Goal: Task Accomplishment & Management: Complete application form

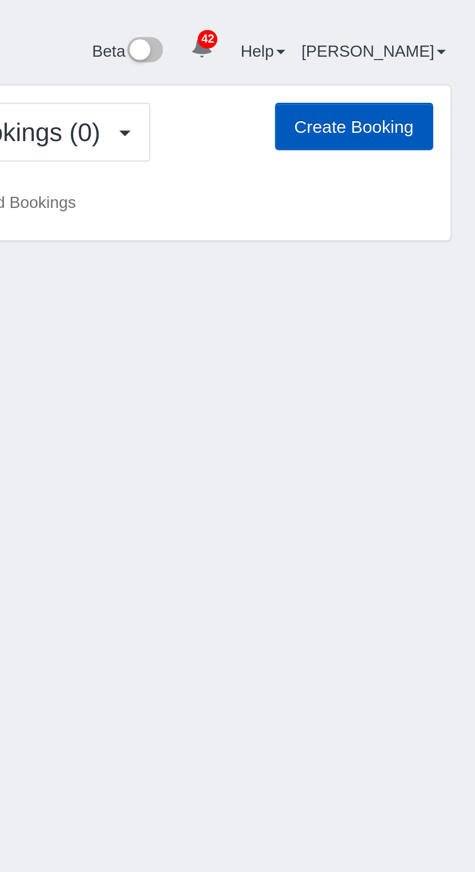
click at [427, 63] on button "Create Booking" at bounding box center [424, 53] width 66 height 20
select select "WA"
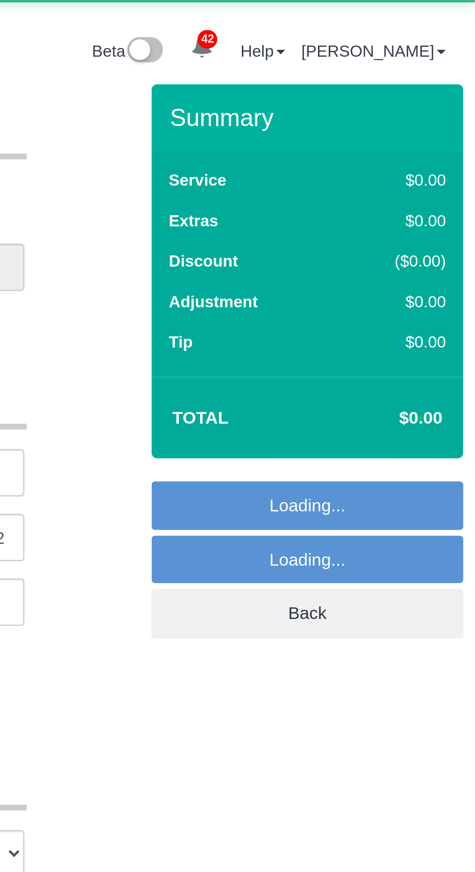
select select "object:3020"
select select "199"
select select "object:3141"
select select "69"
select select "object:3230"
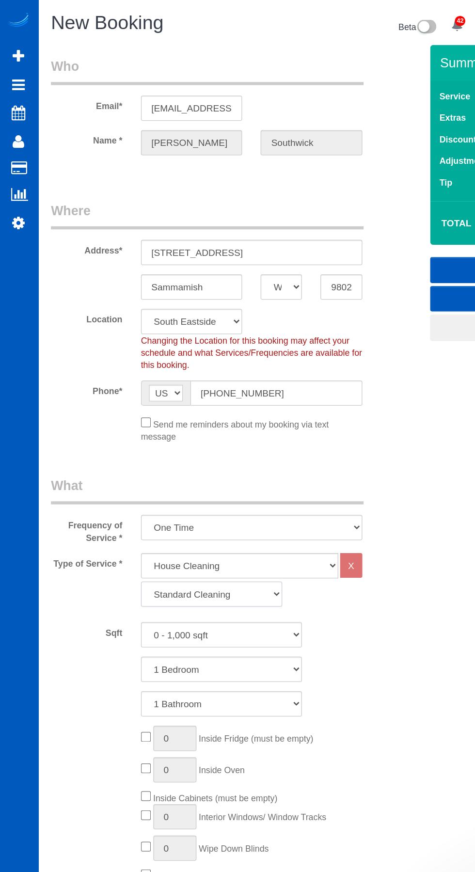
click at [190, 462] on select "Standard Cleaning Deep Cleaning Move In/ Out Cleaning" at bounding box center [167, 467] width 111 height 20
select select "368"
click at [112, 457] on select "Standard Cleaning Deep Cleaning Move In/ Out Cleaning" at bounding box center [167, 467] width 111 height 20
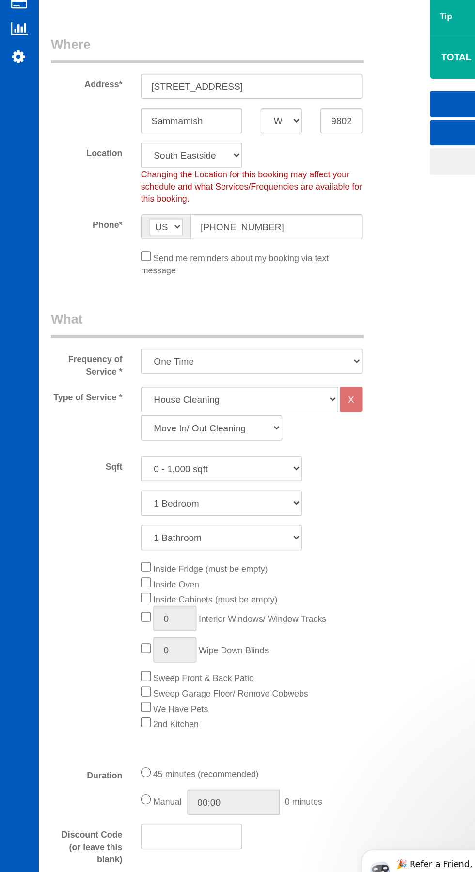
click at [194, 499] on select "0 - 1,000 sqft 1,001 - 1,500 sqft 1,501 - 2,000 sqft 2,001 - 2,500 sqft 2,501 -…" at bounding box center [175, 499] width 127 height 20
select select "1001"
click at [112, 489] on select "0 - 1,000 sqft 1,001 - 1,500 sqft 1,501 - 2,000 sqft 2,001 - 2,500 sqft 2,501 -…" at bounding box center [175, 499] width 127 height 20
click at [177, 527] on select "1 Bedroom 2 Bedrooms 3 Bedrooms 4 Bedrooms 5 Bedrooms 6 Bedrooms 7 Bedrooms" at bounding box center [175, 526] width 127 height 20
select select "3"
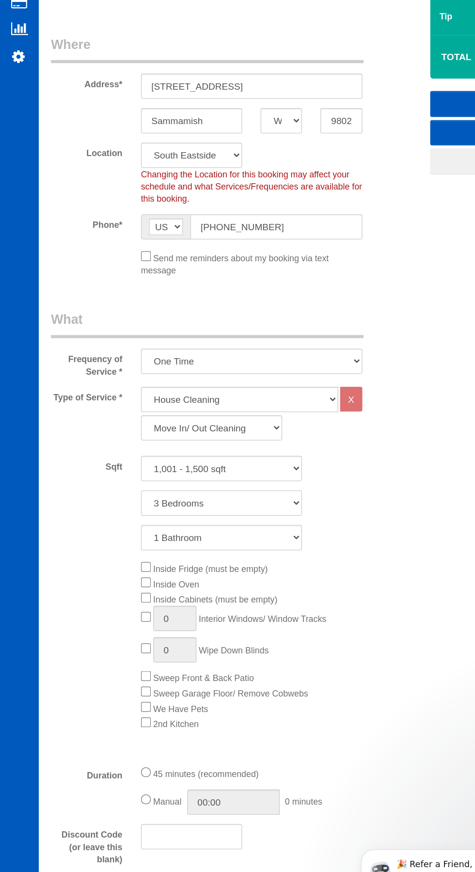
click at [112, 516] on select "1 Bedroom 2 Bedrooms 3 Bedrooms 4 Bedrooms 5 Bedrooms 6 Bedrooms 7 Bedrooms" at bounding box center [175, 526] width 127 height 20
click at [179, 554] on select "1 Bathroom 2 Bathrooms 3 Bathrooms 4 Bathrooms 5 Bathrooms 6 Bathrooms 7 Bathro…" at bounding box center [175, 553] width 127 height 20
select select "2"
click at [112, 543] on select "1 Bathroom 2 Bathrooms 3 Bathrooms 4 Bathrooms 5 Bathrooms 6 Bathrooms 7 Bathro…" at bounding box center [175, 553] width 127 height 20
click at [102, 611] on div "Inside Fridge (must be empty) Inside Oven Inside Cabinets (must be empty) 0 Int…" at bounding box center [175, 637] width 283 height 134
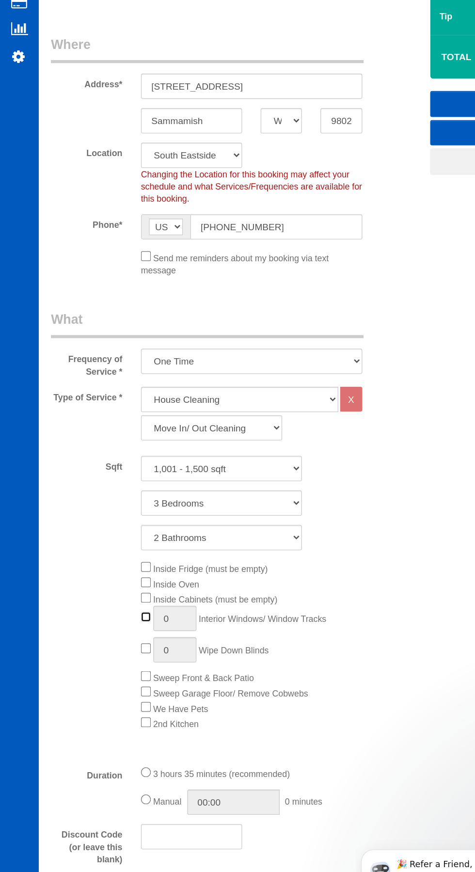
type input "1"
click at [140, 616] on input "1" at bounding box center [139, 617] width 34 height 20
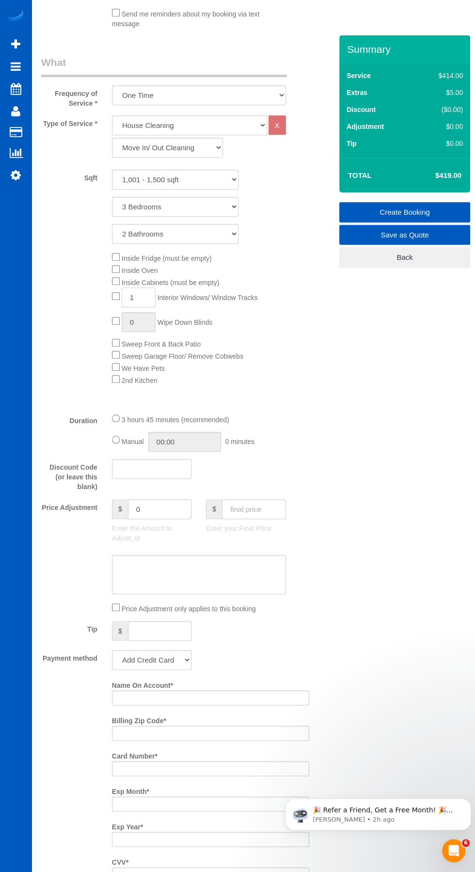
scroll to position [308, 0]
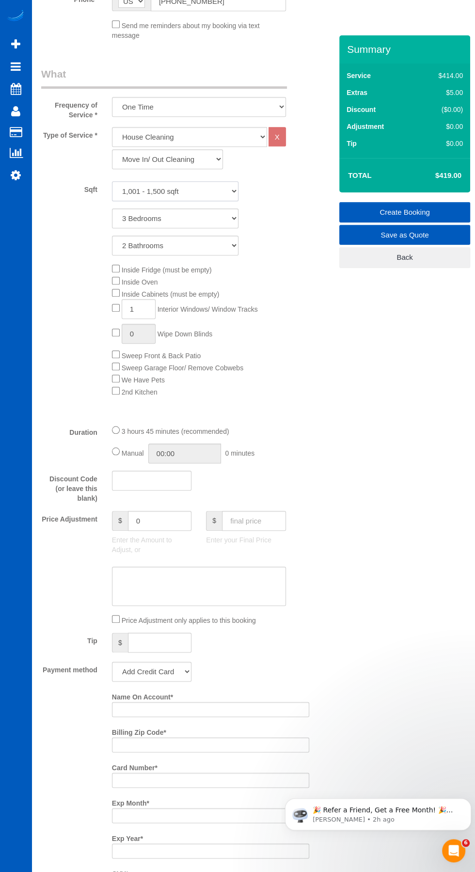
click at [163, 188] on select "0 - 1,000 sqft 1,001 - 1,500 sqft 1,501 - 2,000 sqft 2,001 - 2,500 sqft 2,501 -…" at bounding box center [175, 191] width 127 height 20
click at [112, 181] on select "0 - 1,000 sqft 1,001 - 1,500 sqft 1,501 - 2,000 sqft 2,001 - 2,500 sqft 2,501 -…" at bounding box center [175, 191] width 127 height 20
click at [141, 307] on input "1" at bounding box center [139, 309] width 34 height 20
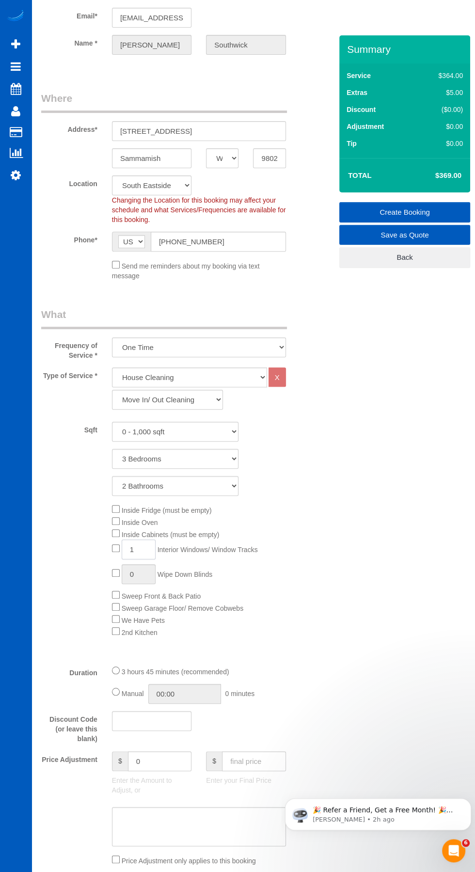
scroll to position [0, 0]
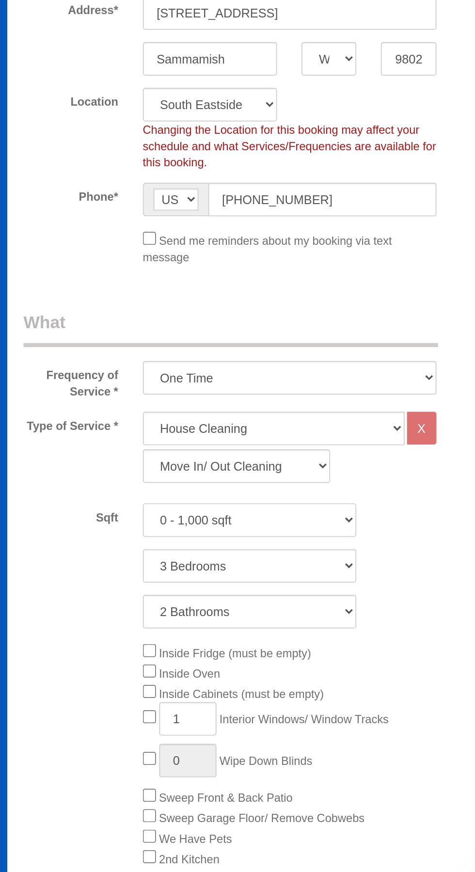
click at [181, 495] on select "0 - 1,000 sqft 1,001 - 1,500 sqft 1,501 - 2,000 sqft 2,001 - 2,500 sqft 2,501 -…" at bounding box center [175, 499] width 127 height 20
select select "1001"
click at [112, 489] on select "0 - 1,000 sqft 1,001 - 1,500 sqft 1,501 - 2,000 sqft 2,001 - 2,500 sqft 2,501 -…" at bounding box center [175, 499] width 127 height 20
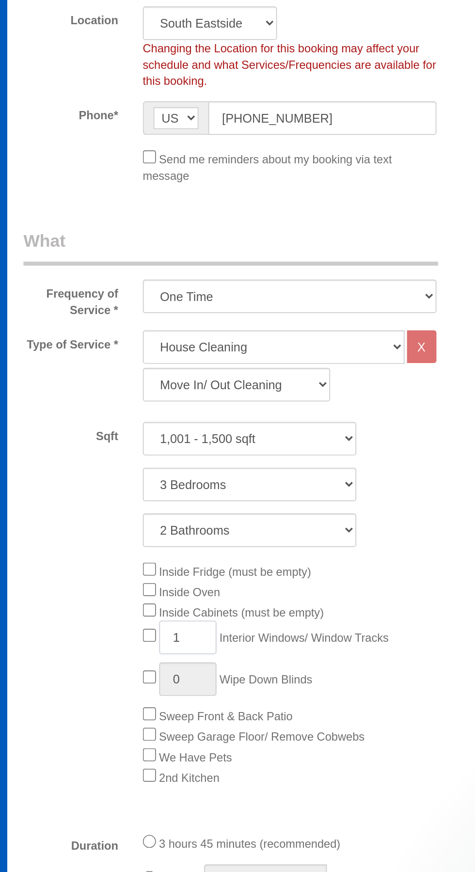
click at [143, 617] on input "1" at bounding box center [139, 617] width 34 height 20
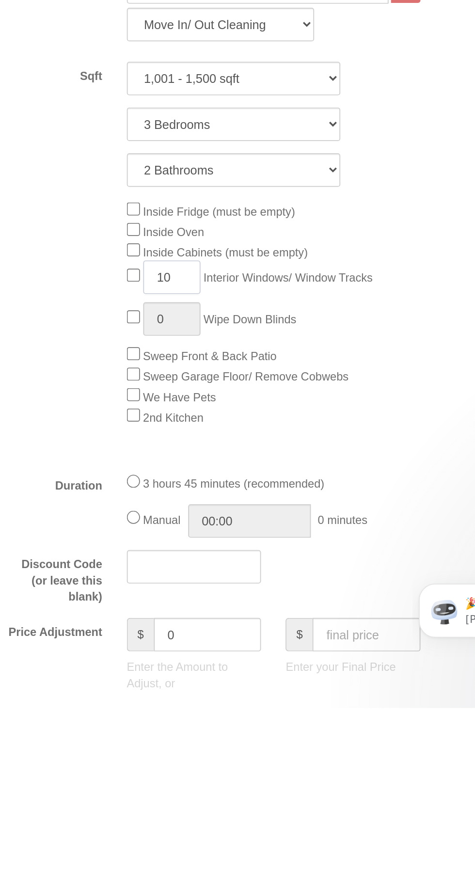
type input "10"
click at [297, 647] on div "Inside Fridge (must be empty) Inside Oven Inside Cabinets (must be empty) 10 In…" at bounding box center [211, 637] width 212 height 134
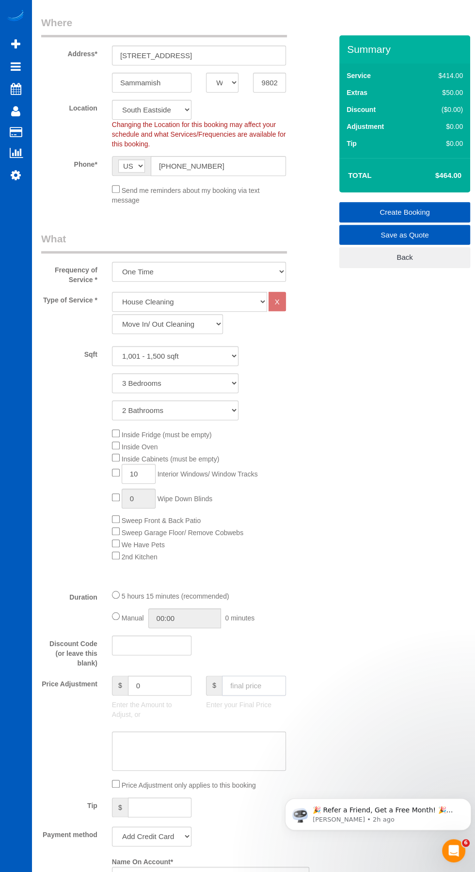
click at [245, 678] on input "text" at bounding box center [254, 686] width 64 height 20
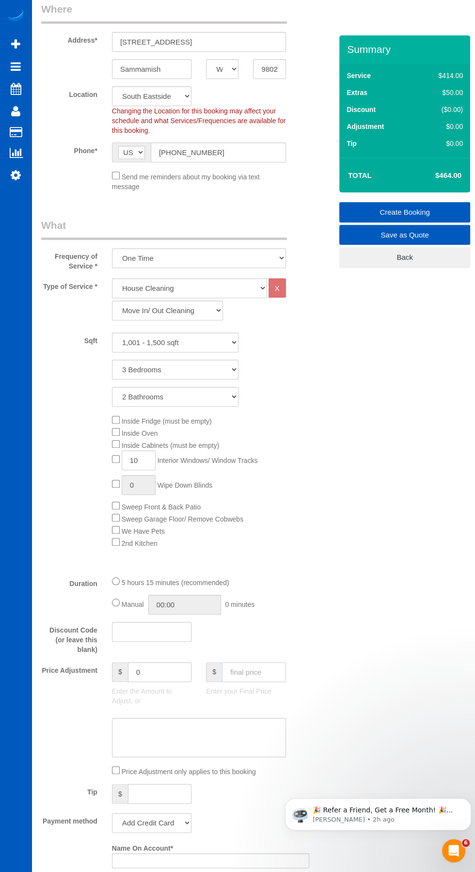
scroll to position [173, 0]
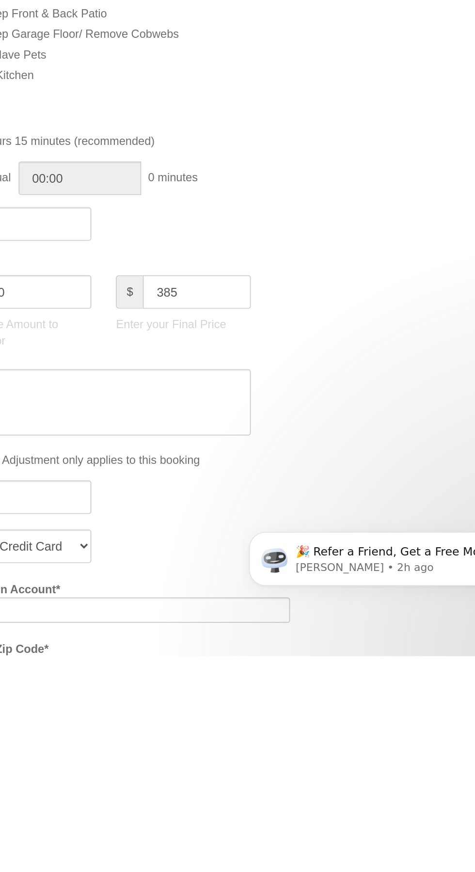
type input "385"
click at [247, 705] on textarea at bounding box center [199, 722] width 174 height 40
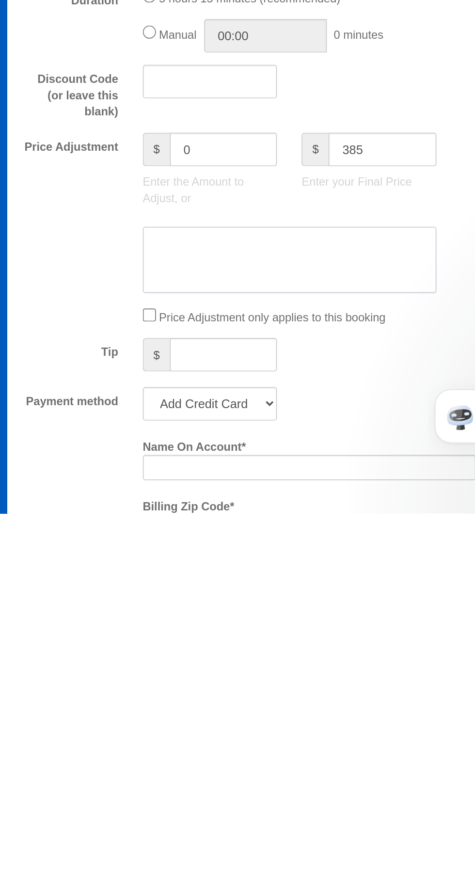
type input "-79"
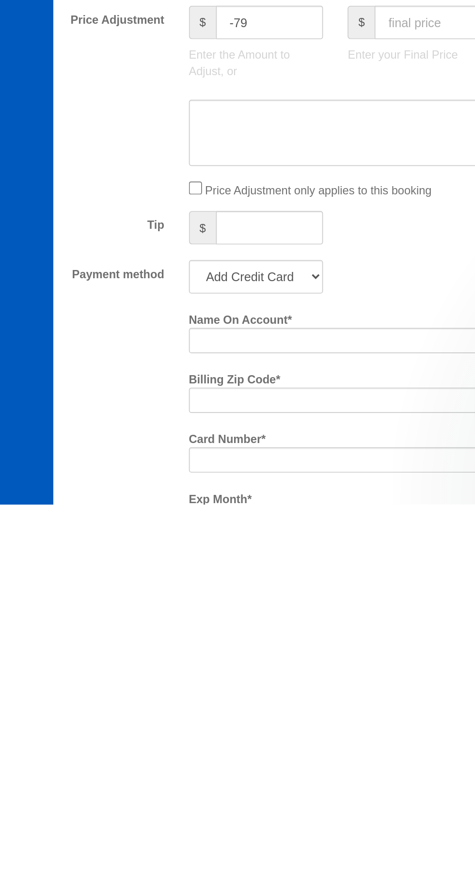
scroll to position [242, 0]
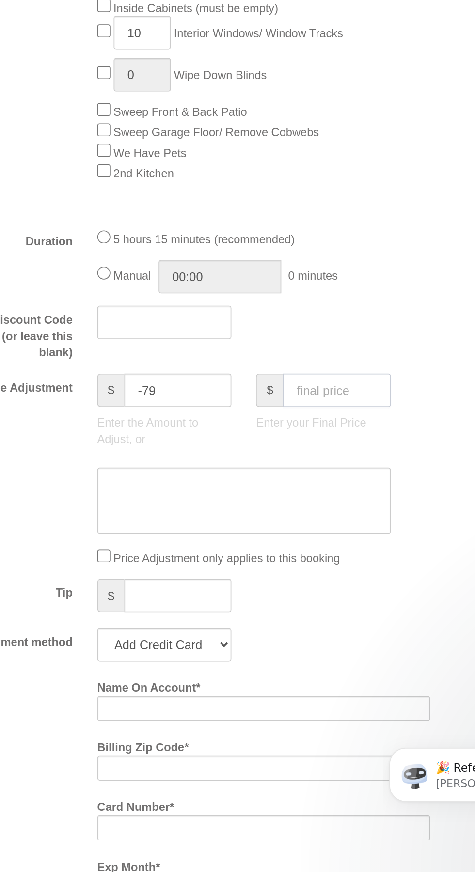
click at [253, 576] on input "text" at bounding box center [254, 586] width 64 height 20
type input "389"
click at [305, 545] on div "Discount Code (or leave this blank)" at bounding box center [175, 552] width 283 height 33
type input "-75"
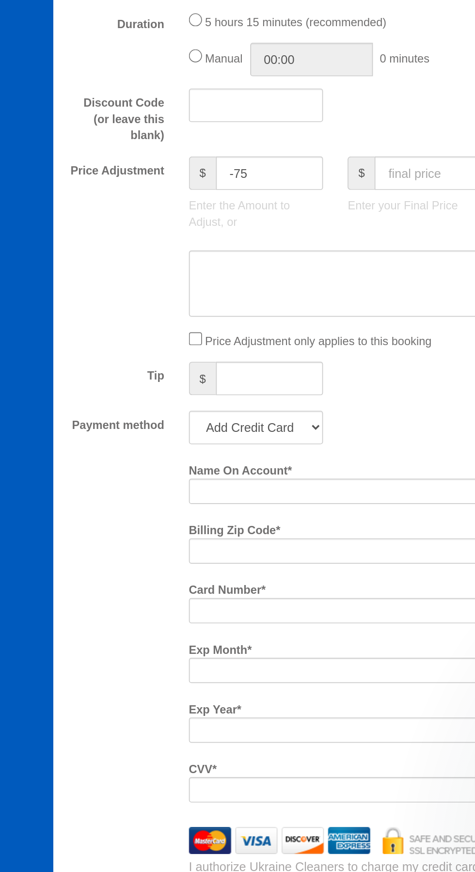
scroll to position [371, 0]
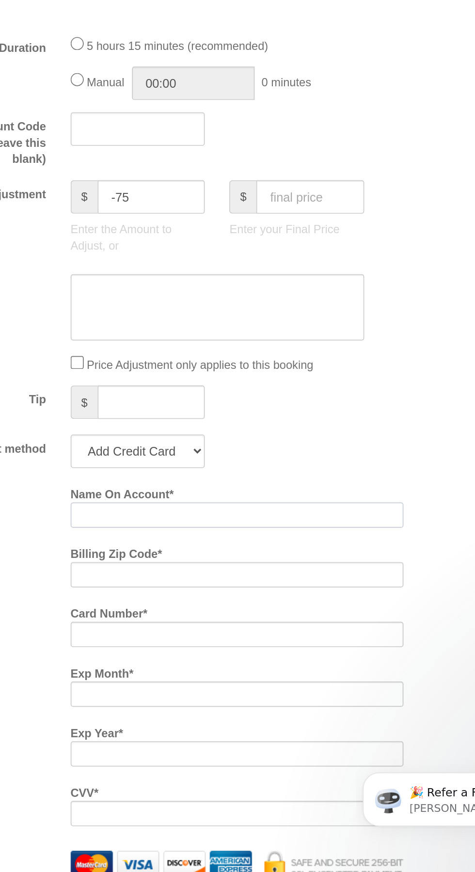
click at [215, 639] on input "Name On Account *" at bounding box center [210, 645] width 197 height 15
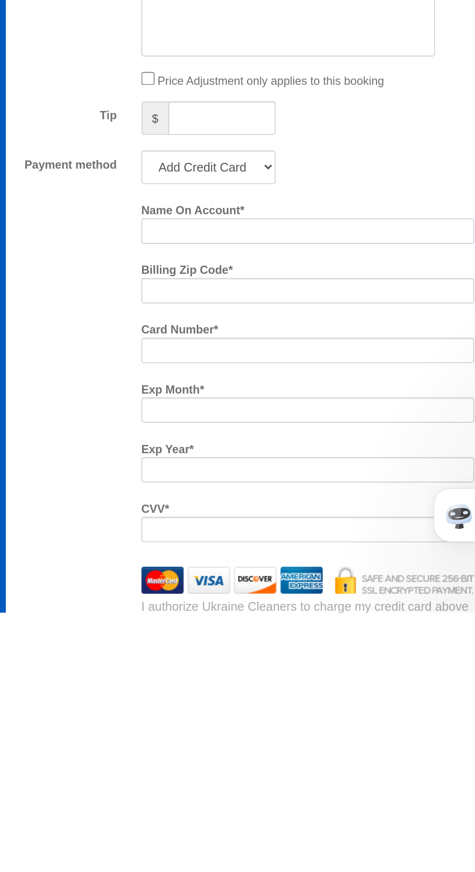
type input "H"
type input "[PERSON_NAME]"
click at [234, 674] on input "Billing Zip Code *" at bounding box center [210, 681] width 197 height 15
type input "98029"
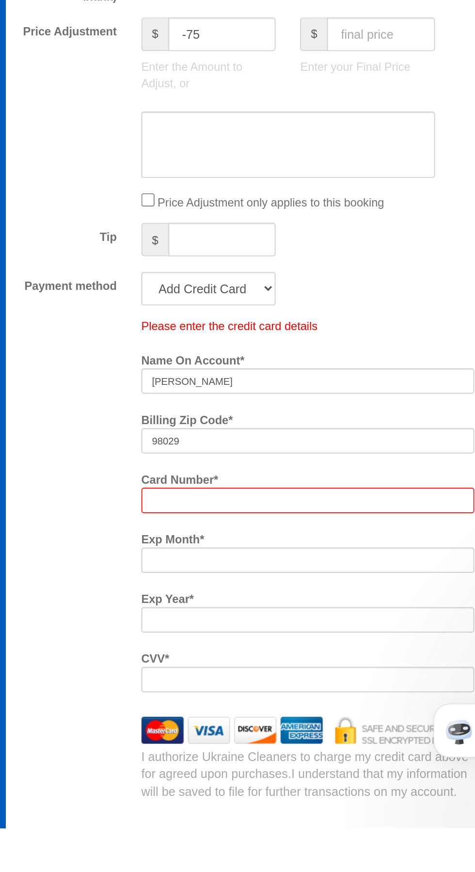
scroll to position [499, 0]
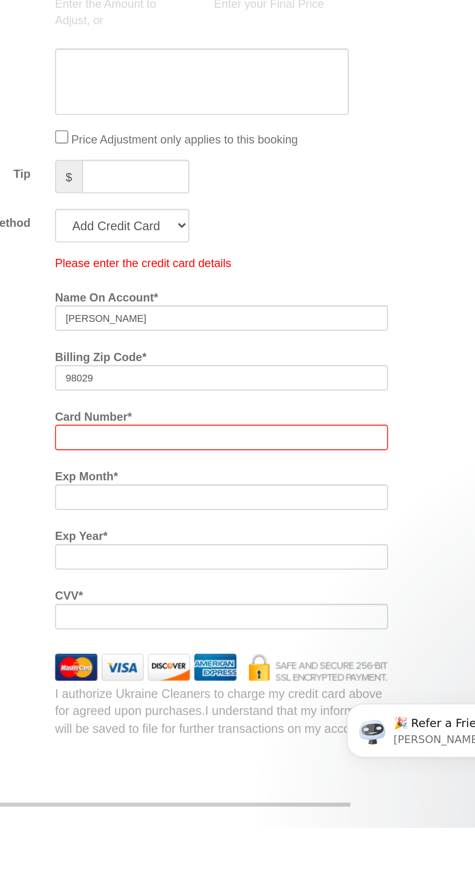
click at [255, 637] on div at bounding box center [210, 640] width 197 height 15
click at [243, 640] on div at bounding box center [210, 640] width 197 height 15
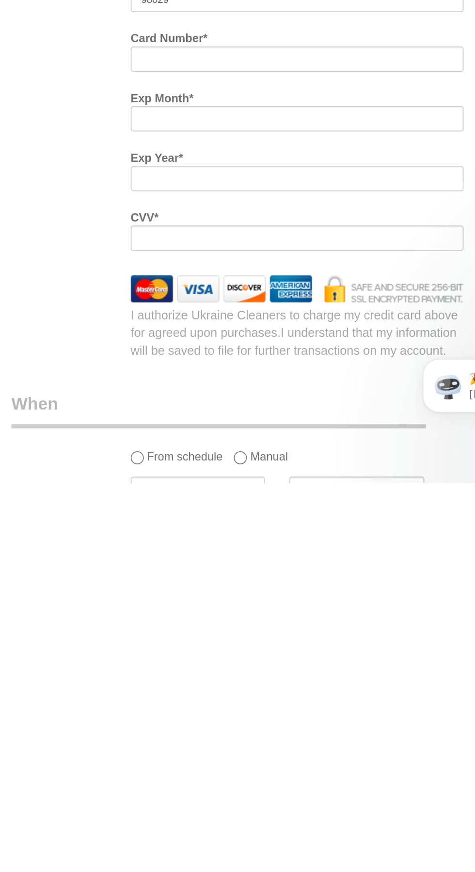
scroll to position [467, 0]
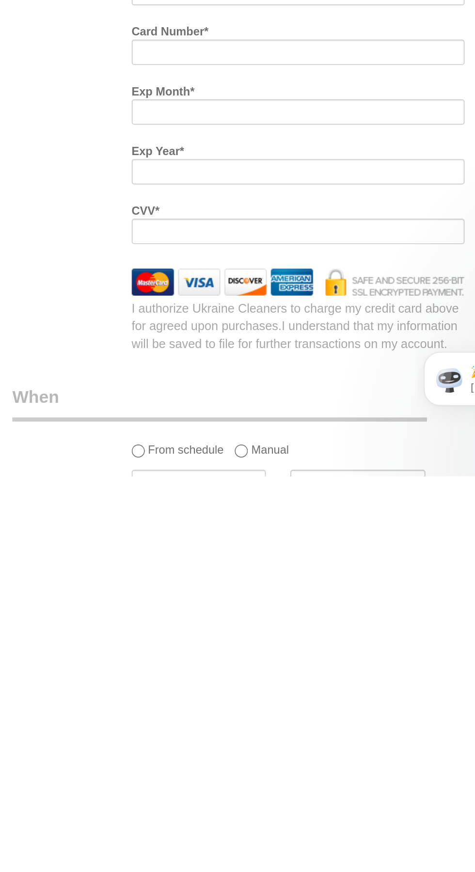
click at [229, 795] on div "Who Email* [EMAIL_ADDRESS][DOMAIN_NAME] Name * [PERSON_NAME][GEOGRAPHIC_DATA] W…" at bounding box center [175, 502] width 283 height 1868
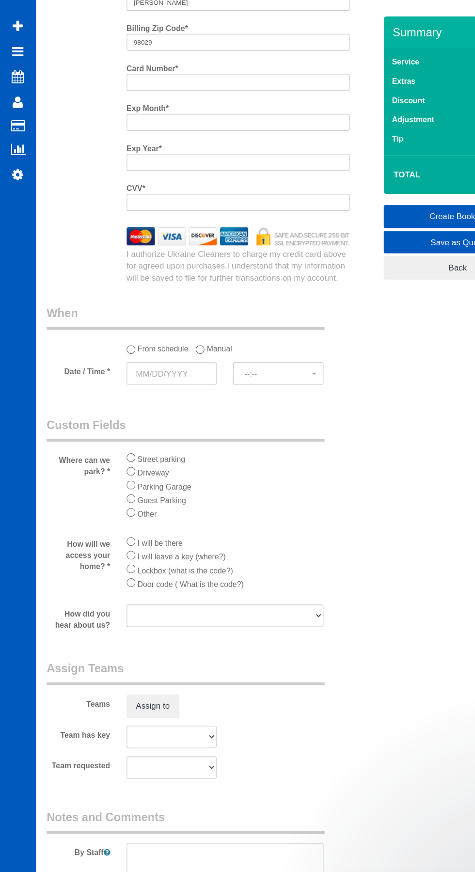
scroll to position [994, 0]
click at [157, 344] on input "text" at bounding box center [151, 351] width 79 height 20
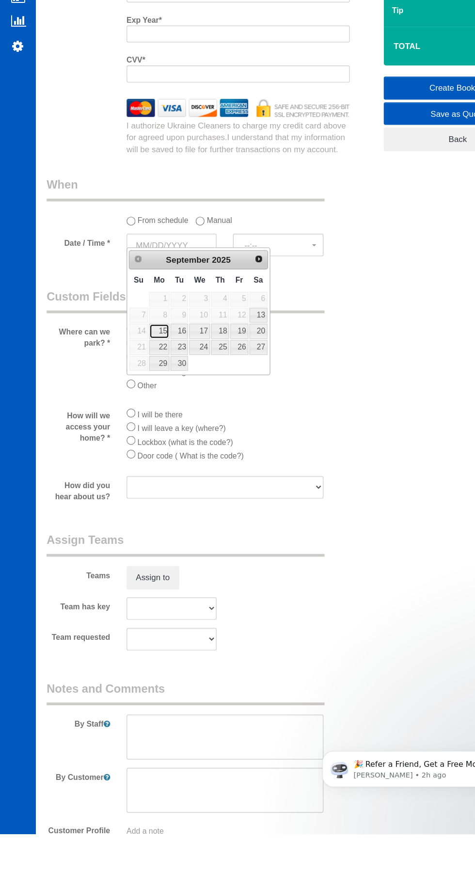
click at [140, 424] on link "15" at bounding box center [141, 427] width 18 height 13
type input "[DATE]"
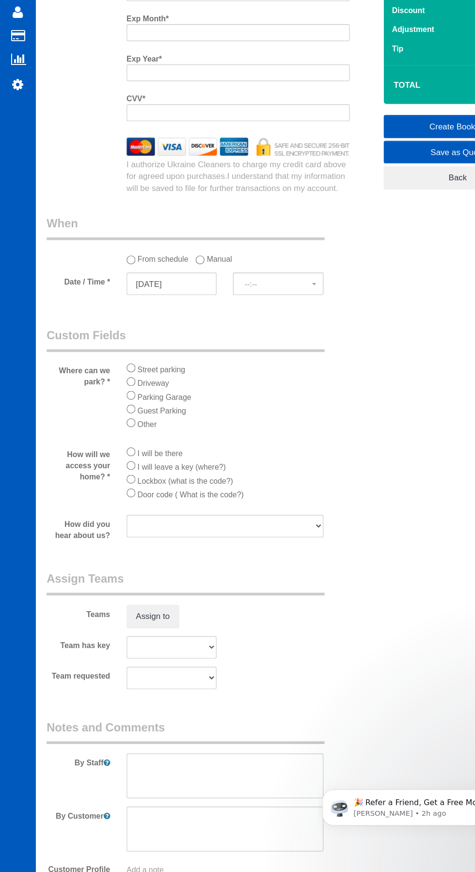
select select "spot1"
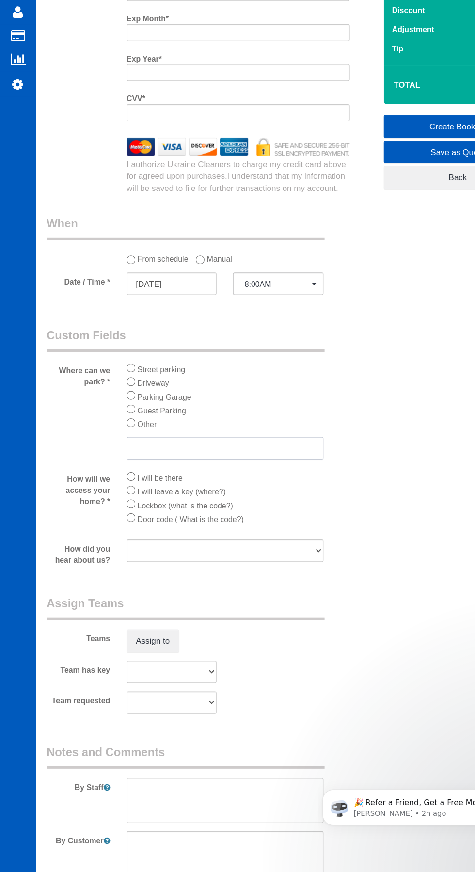
click at [189, 489] on input "text" at bounding box center [199, 497] width 174 height 20
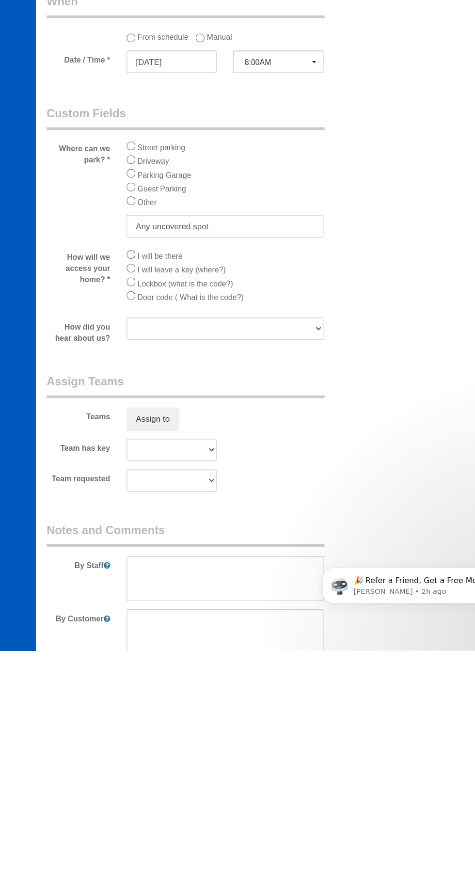
type input "Any uncovered spot"
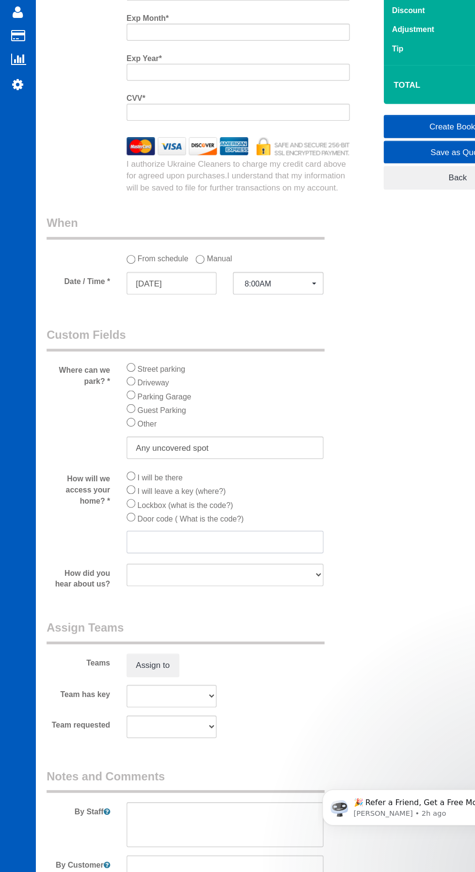
click at [174, 574] on input "text" at bounding box center [199, 579] width 174 height 20
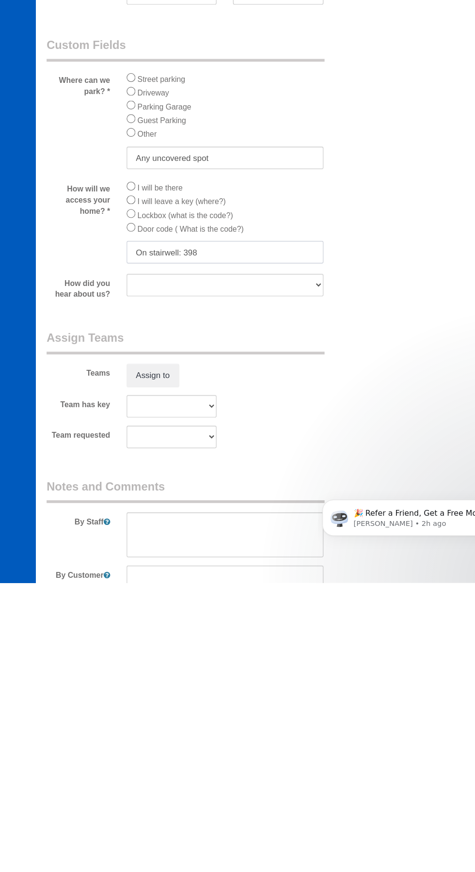
type input "On stairwell: 398"
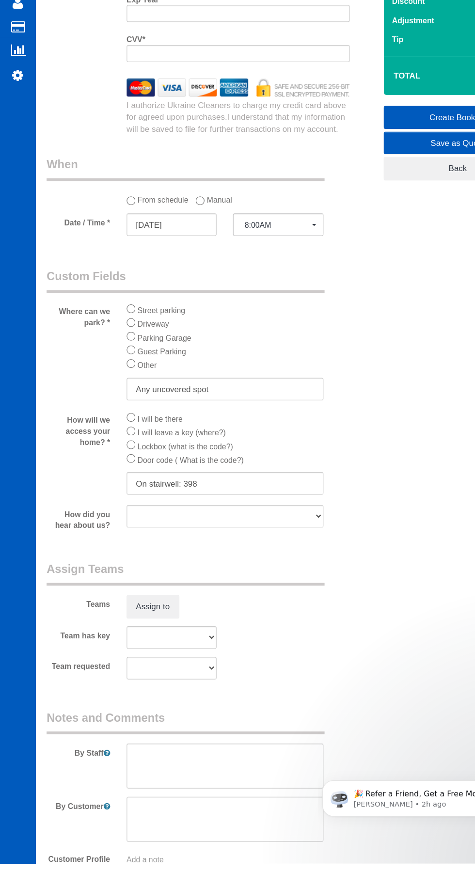
scroll to position [1038, 0]
click at [199, 818] on textarea at bounding box center [199, 833] width 174 height 40
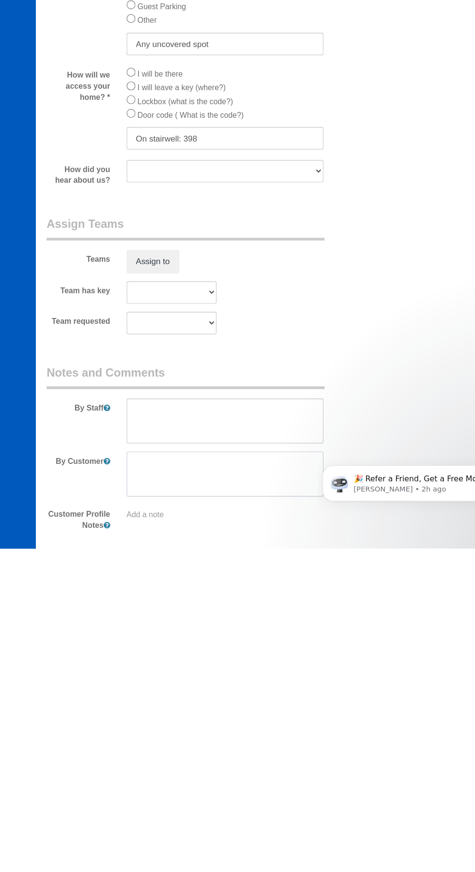
scroll to position [1065, 0]
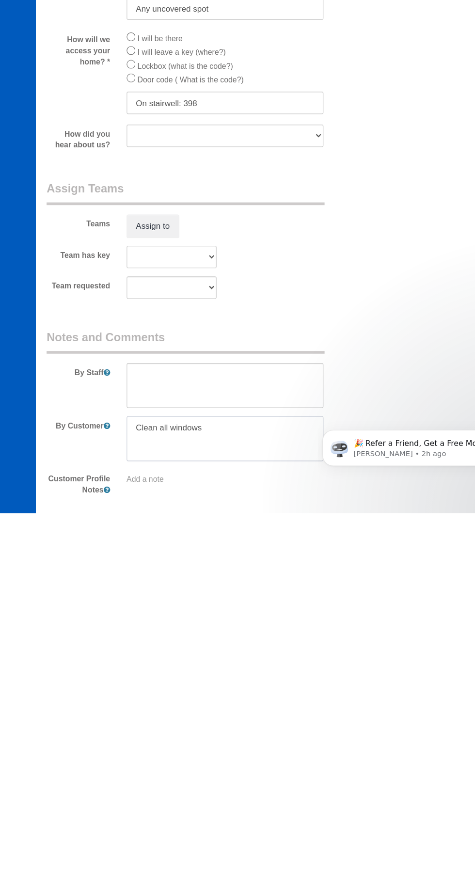
type textarea "Clean all windows"
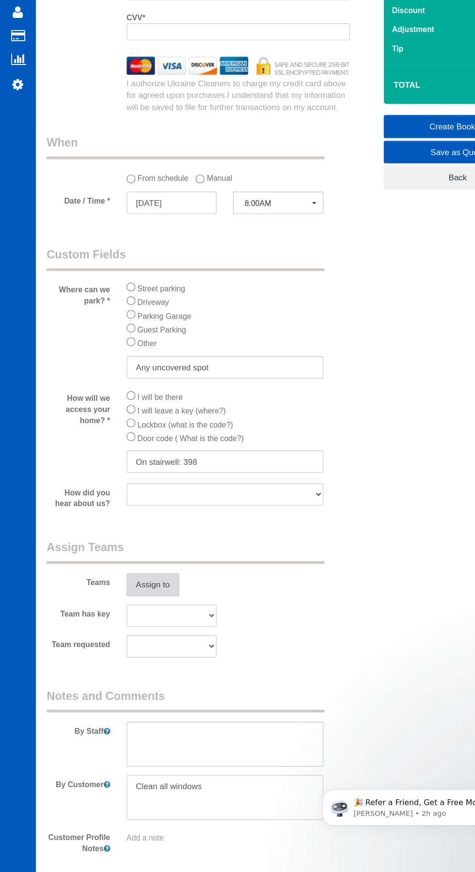
click at [144, 613] on button "Assign to" at bounding box center [135, 617] width 47 height 20
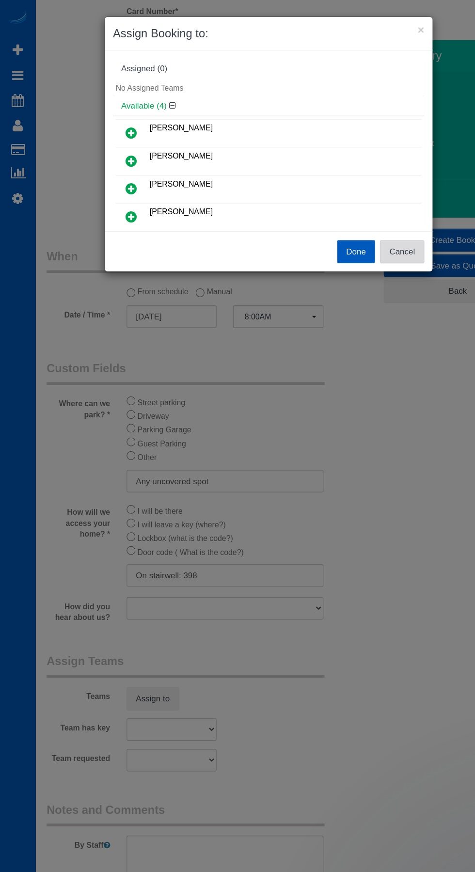
click at [359, 221] on button "Cancel" at bounding box center [355, 222] width 39 height 20
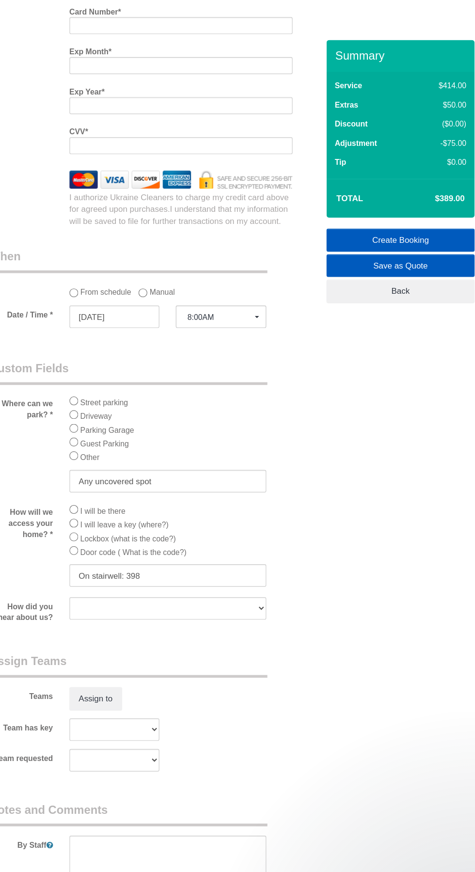
click at [417, 210] on link "Create Booking" at bounding box center [404, 212] width 131 height 20
